Goal: Complete application form

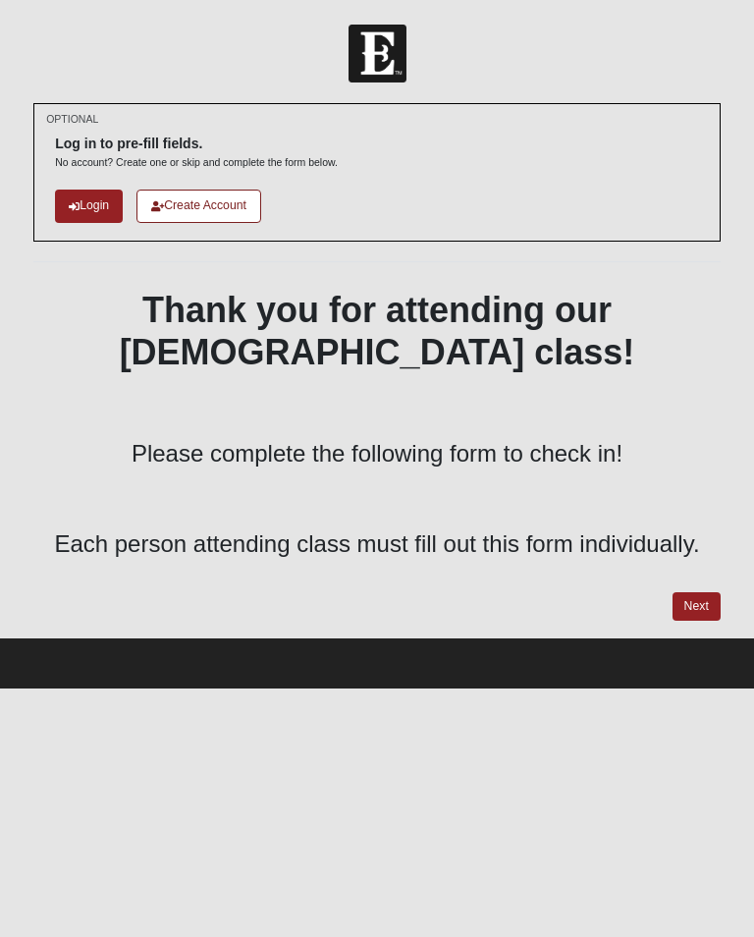
click at [704, 605] on link "Next" at bounding box center [697, 606] width 48 height 28
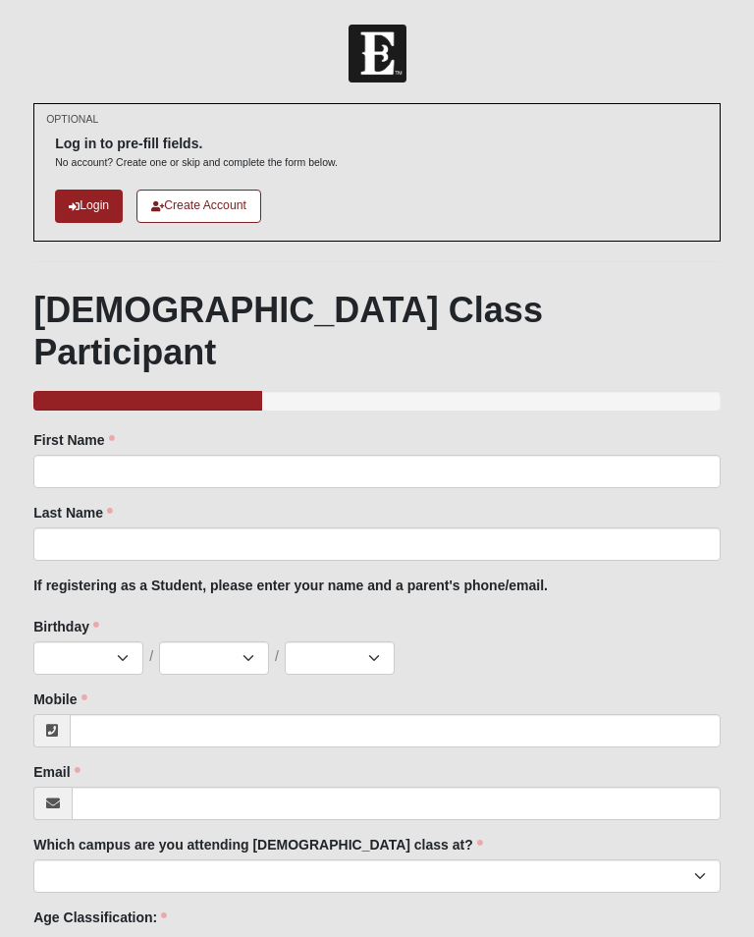
click at [221, 430] on div "First Name First Name is required." at bounding box center [377, 459] width 688 height 58
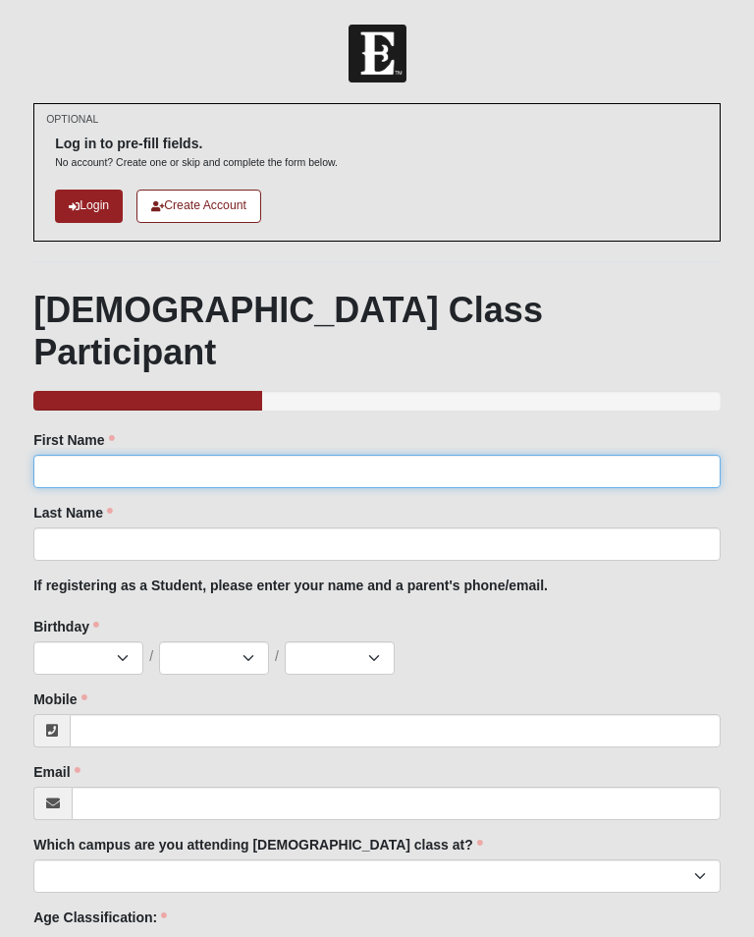
click at [103, 455] on input "First Name" at bounding box center [377, 471] width 688 height 33
type input "[PERSON_NAME]"
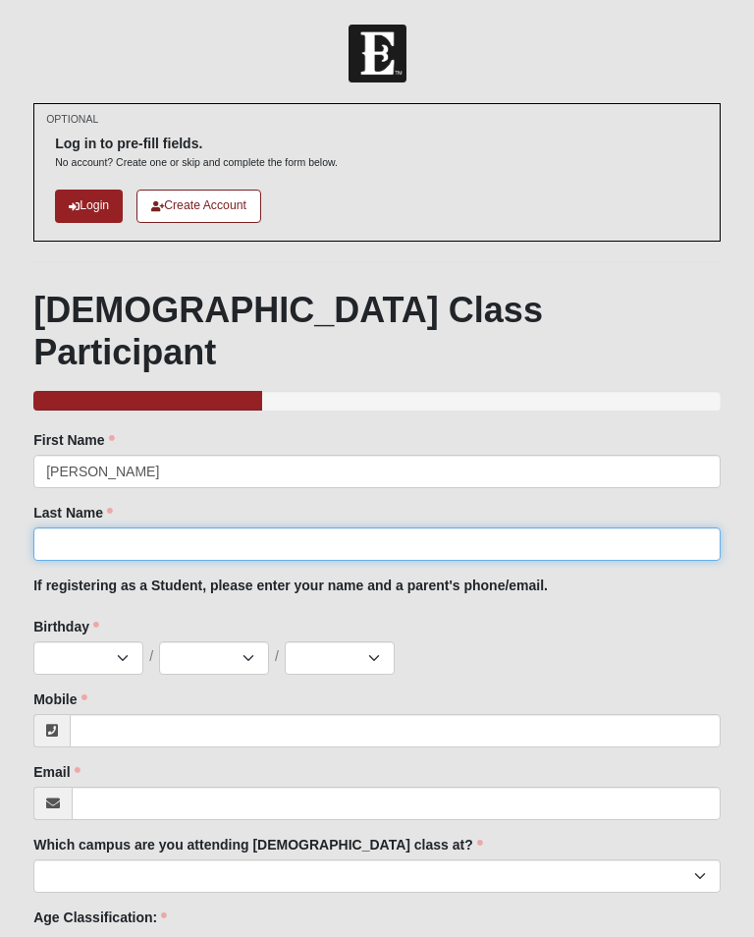
click at [61, 527] on input "Last Name" at bounding box center [377, 543] width 688 height 33
type input "[PERSON_NAME]"
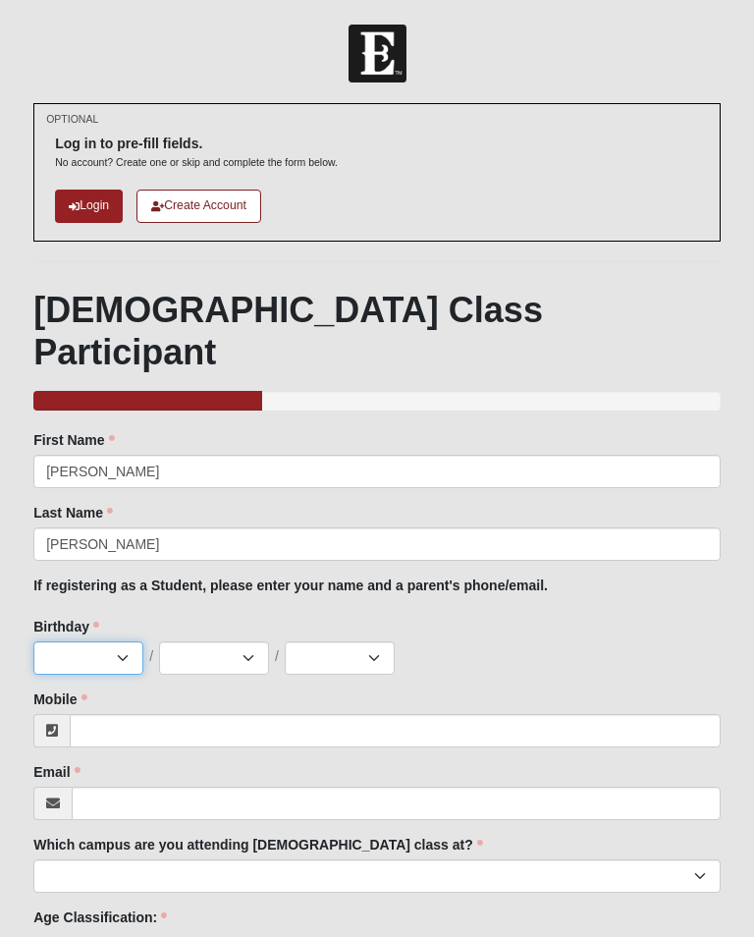
click at [132, 641] on select "Jan Feb Mar Apr May Jun [DATE] Aug Sep Oct Nov Dec" at bounding box center [88, 657] width 110 height 33
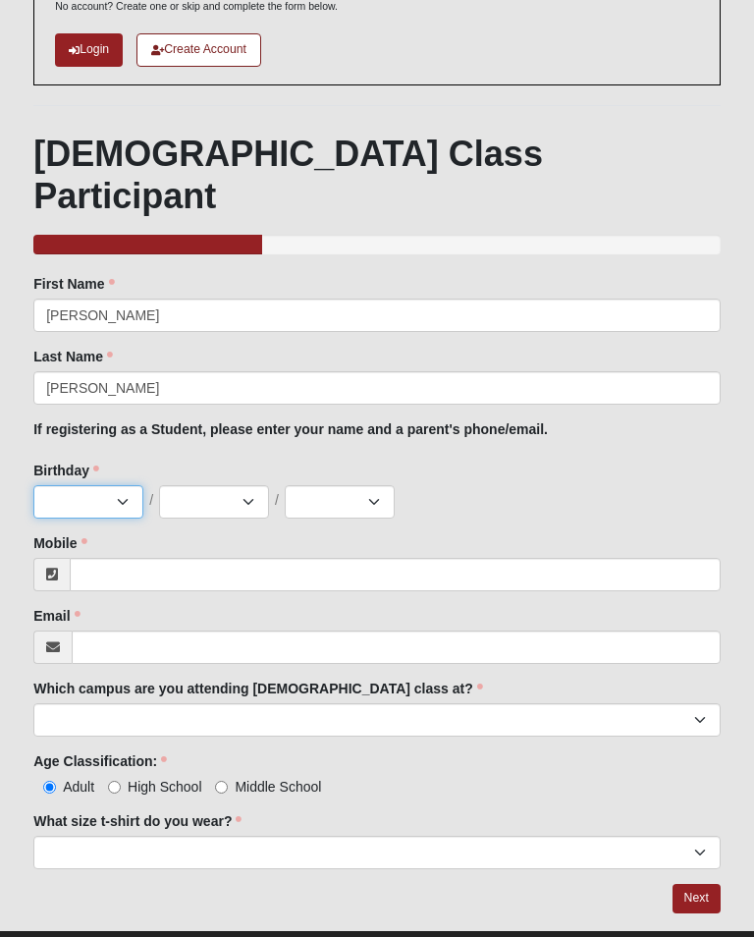
select select "5"
click at [229, 485] on select "1 2 3 4 5 6 7 8 9 10 11 12 13 14 15 16 17 18 19 20 21 22 23 24 25 26 27 28 29 3…" at bounding box center [214, 501] width 110 height 33
select select "5"
click at [326, 485] on select "2025 2024 2023 2022 2021 2020 2019 2018 2017 2016 2015 2014 2013 2012 2011 2010…" at bounding box center [340, 501] width 110 height 33
select select "1994"
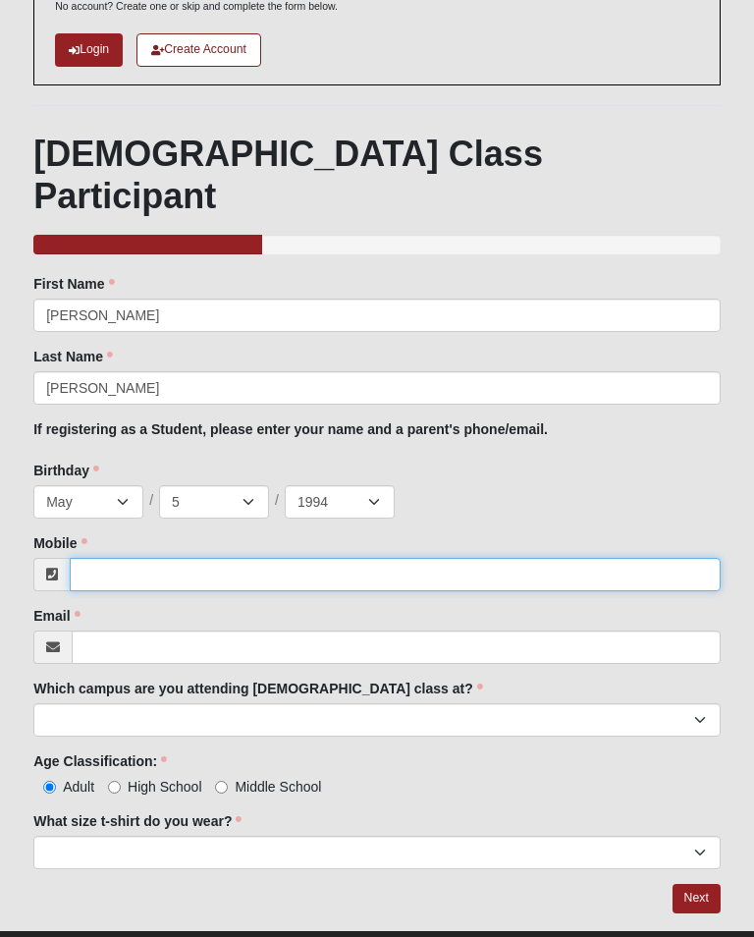
click at [107, 558] on input "Mobile" at bounding box center [395, 574] width 651 height 33
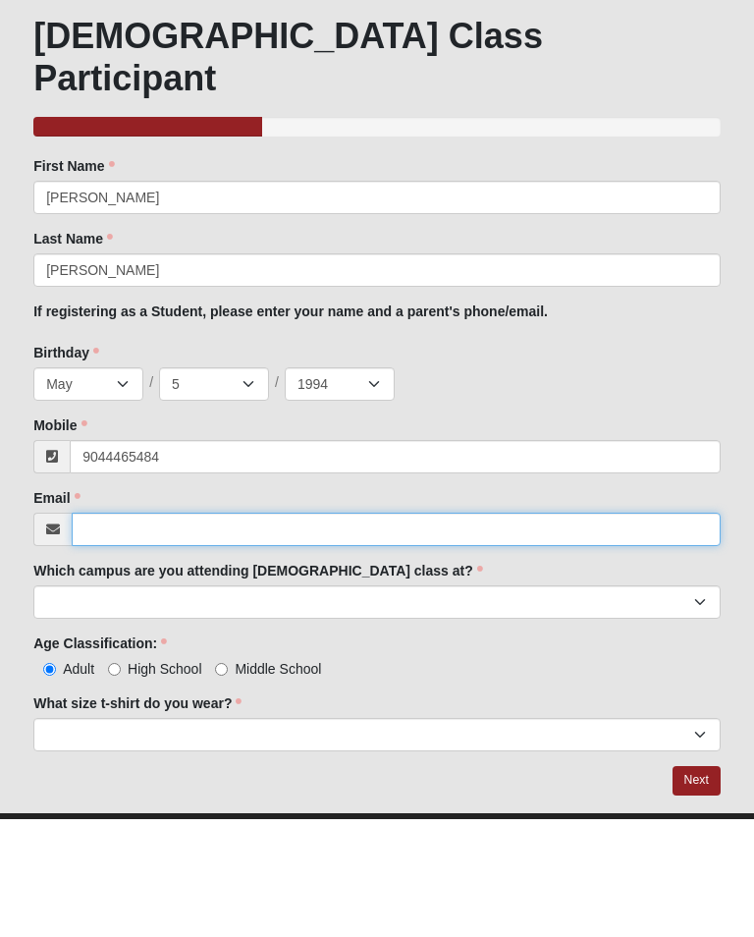
click at [85, 631] on input "Email" at bounding box center [396, 647] width 649 height 33
type input "[PHONE_NUMBER]"
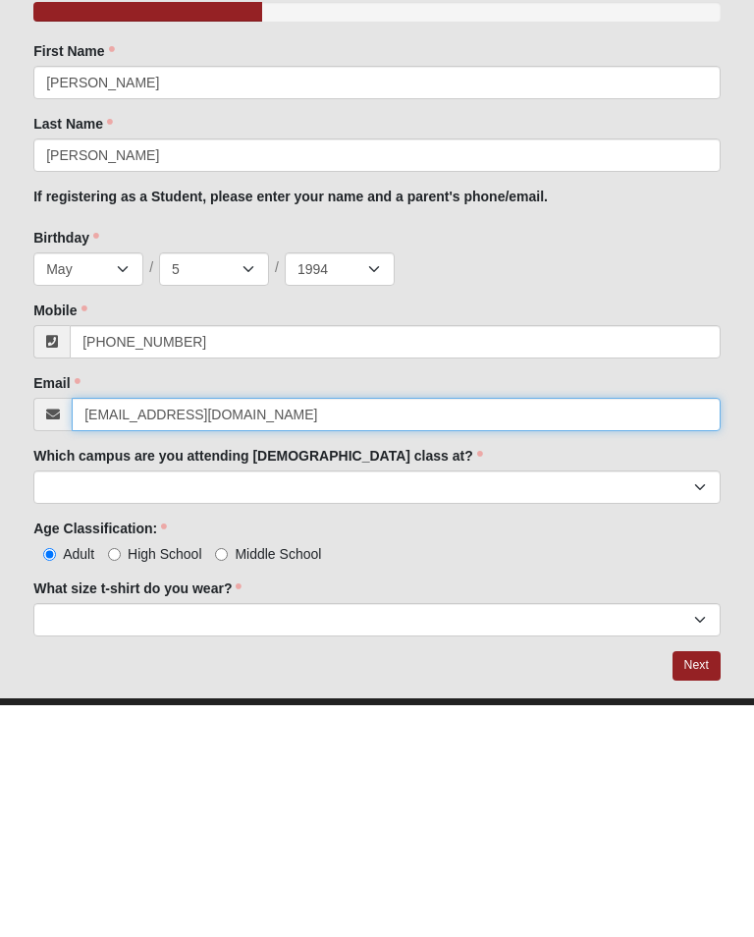
type input "[EMAIL_ADDRESS][DOMAIN_NAME]"
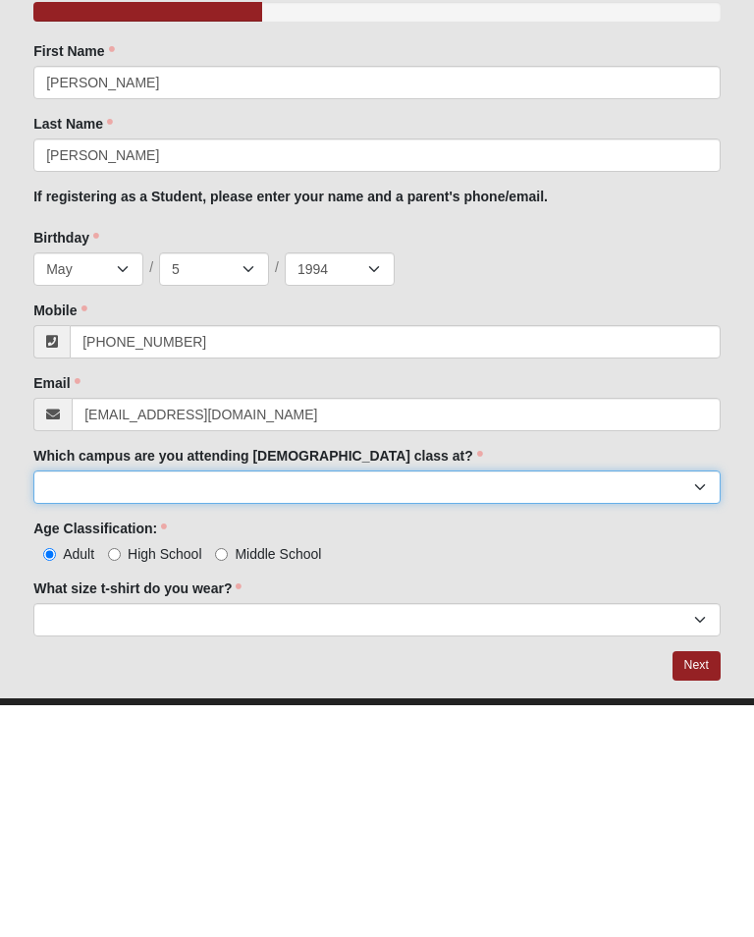
click at [70, 703] on select "Arlington Baymeadows Eleven22 Online [PERSON_NAME][GEOGRAPHIC_DATA] Jesup [GEOG…" at bounding box center [377, 719] width 688 height 33
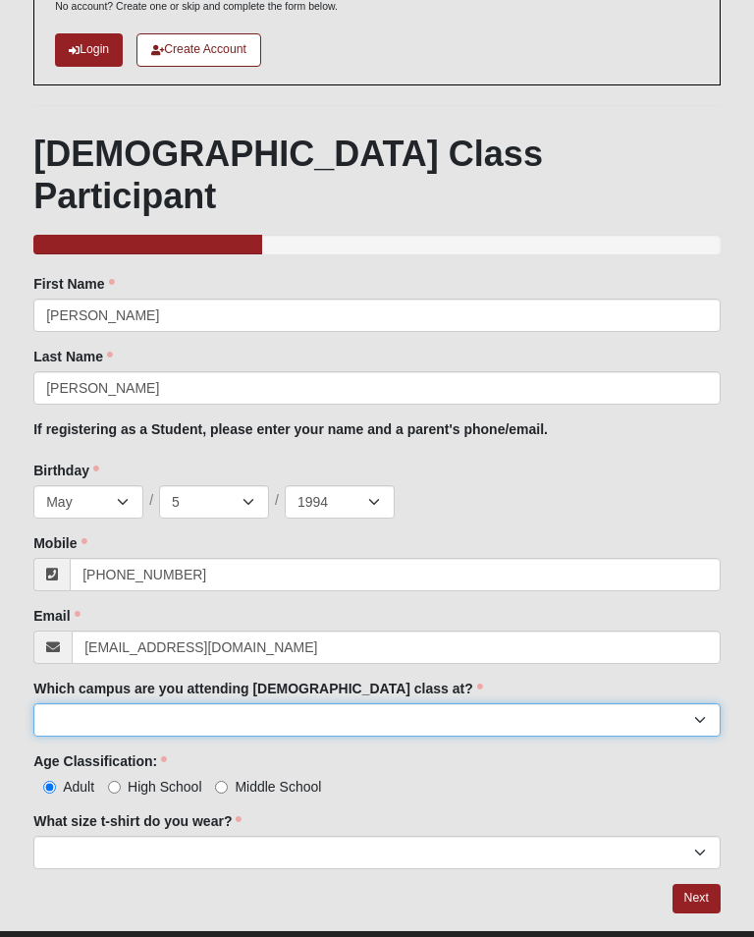
select select "5"
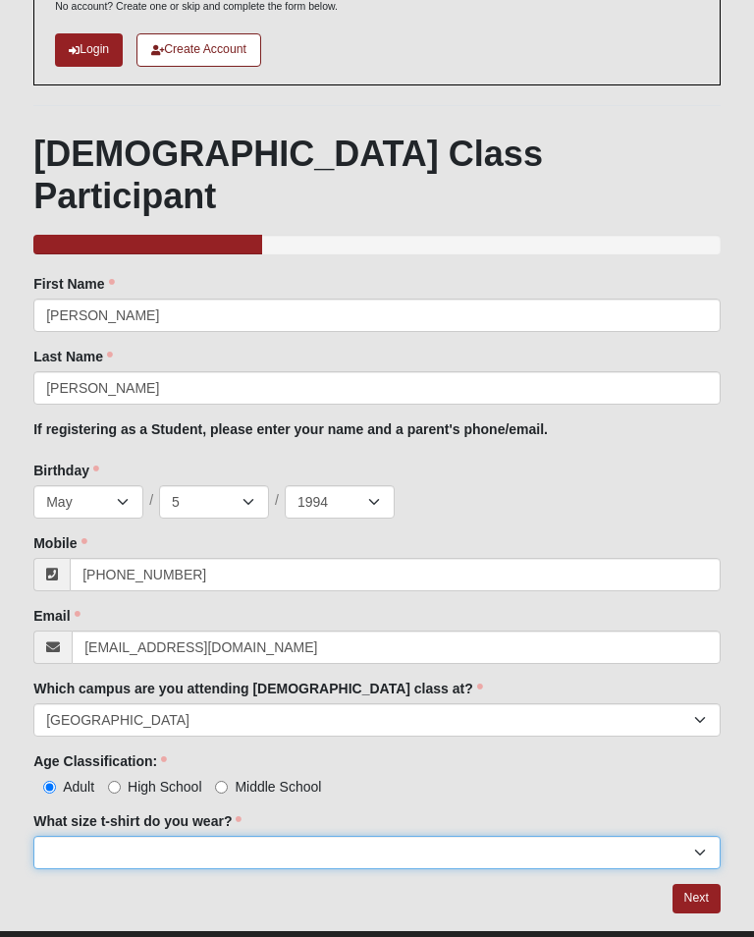
click at [75, 836] on select "Small Medium Large XL 2XL 3XL" at bounding box center [377, 852] width 688 height 33
select select "XL"
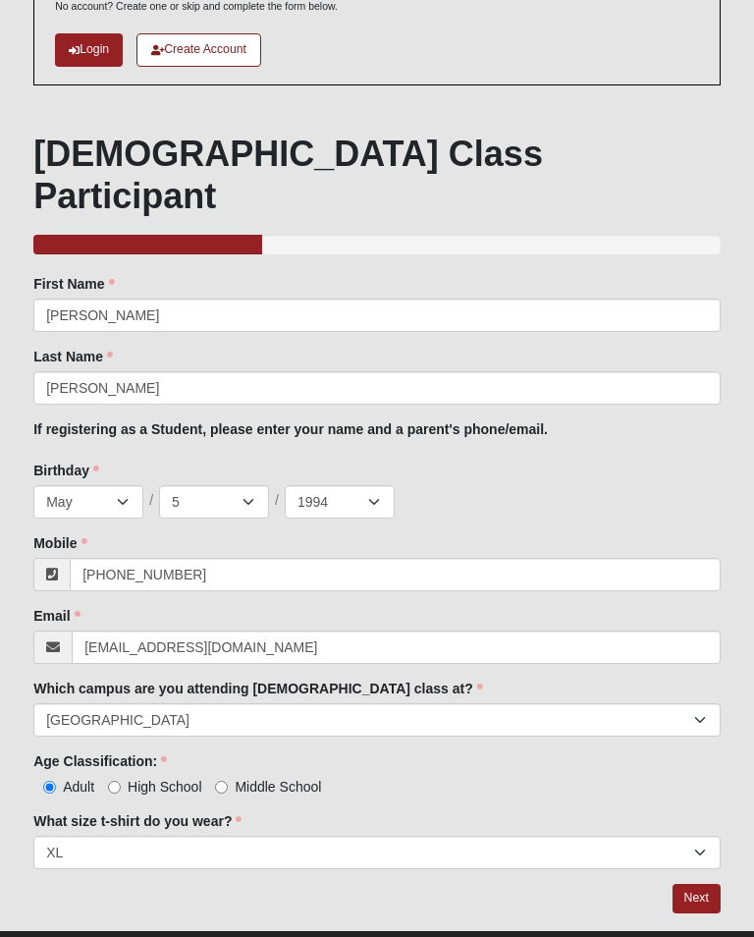
click at [698, 884] on link "Next" at bounding box center [697, 898] width 48 height 28
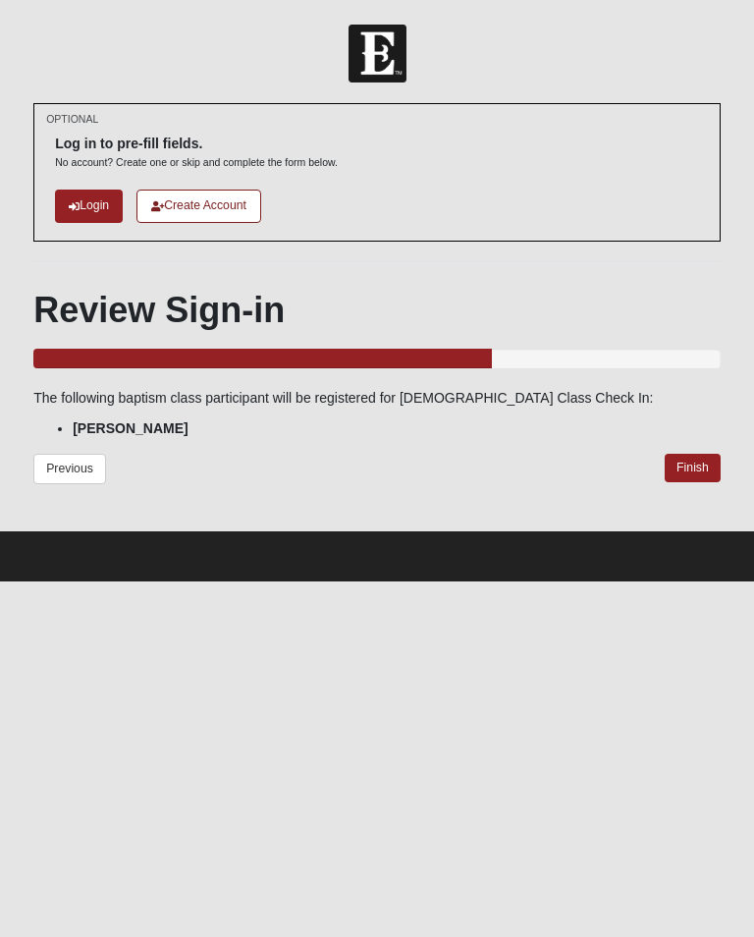
click at [694, 465] on link "Finish" at bounding box center [693, 468] width 56 height 28
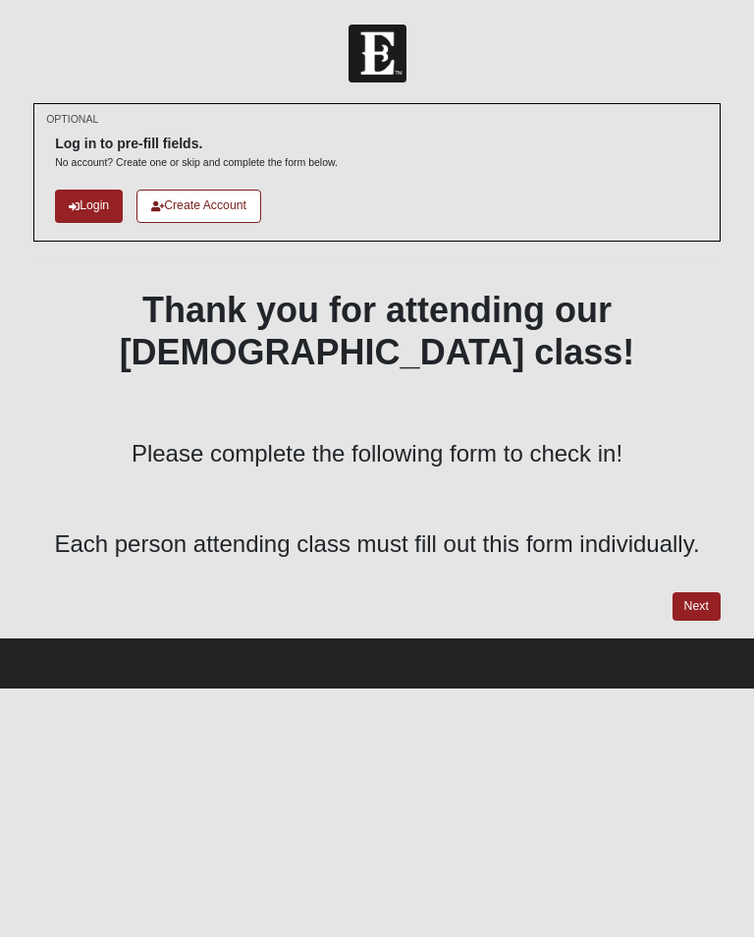
click at [701, 602] on link "Next" at bounding box center [697, 606] width 48 height 28
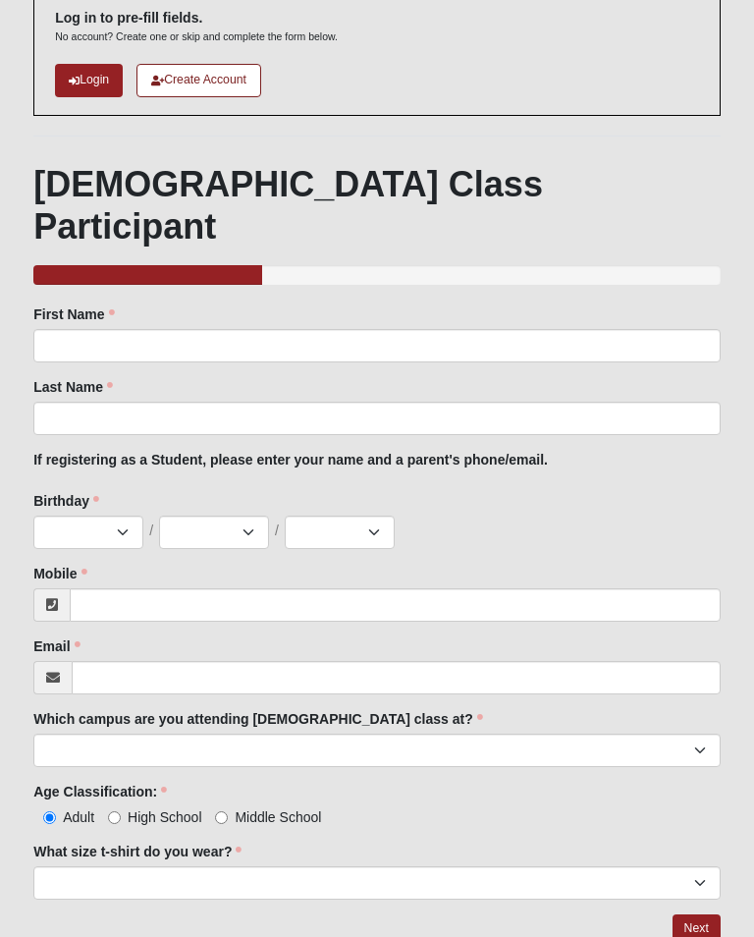
scroll to position [126, 0]
